Goal: Task Accomplishment & Management: Use online tool/utility

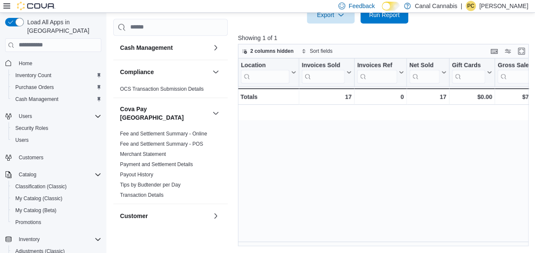
scroll to position [0, 960]
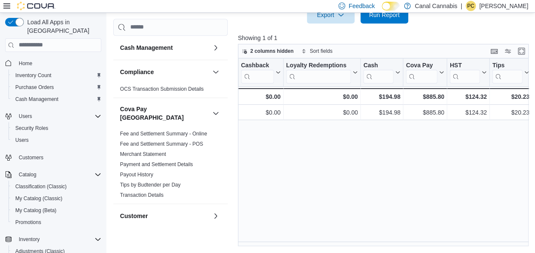
scroll to position [0, 960]
